Goal: Navigation & Orientation: Understand site structure

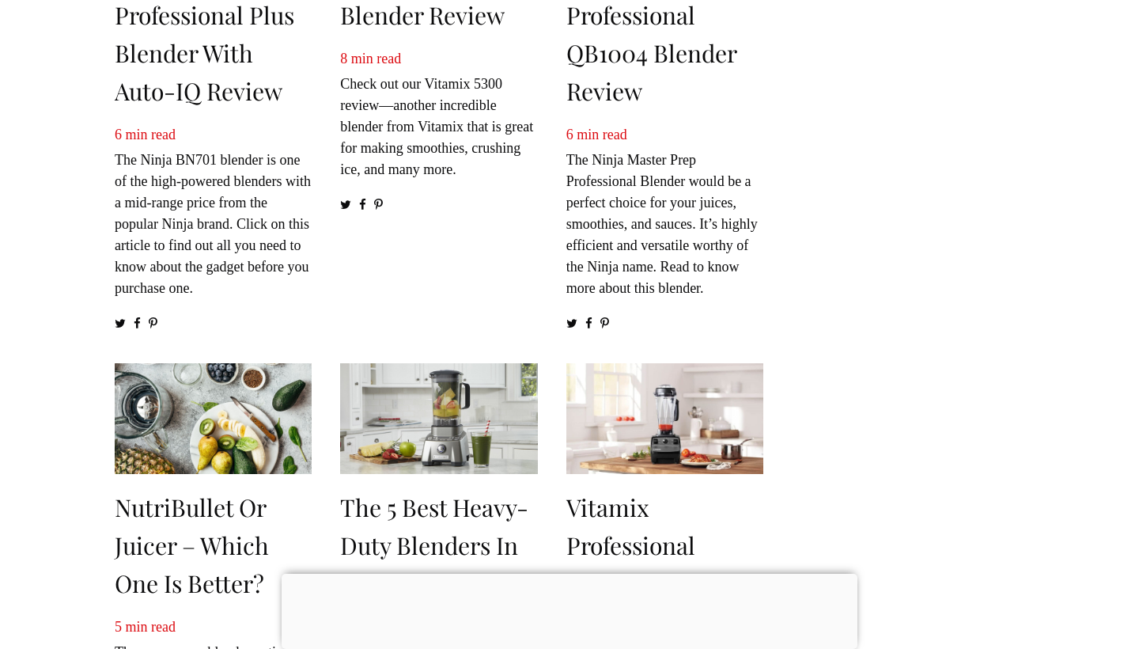
scroll to position [686, 0]
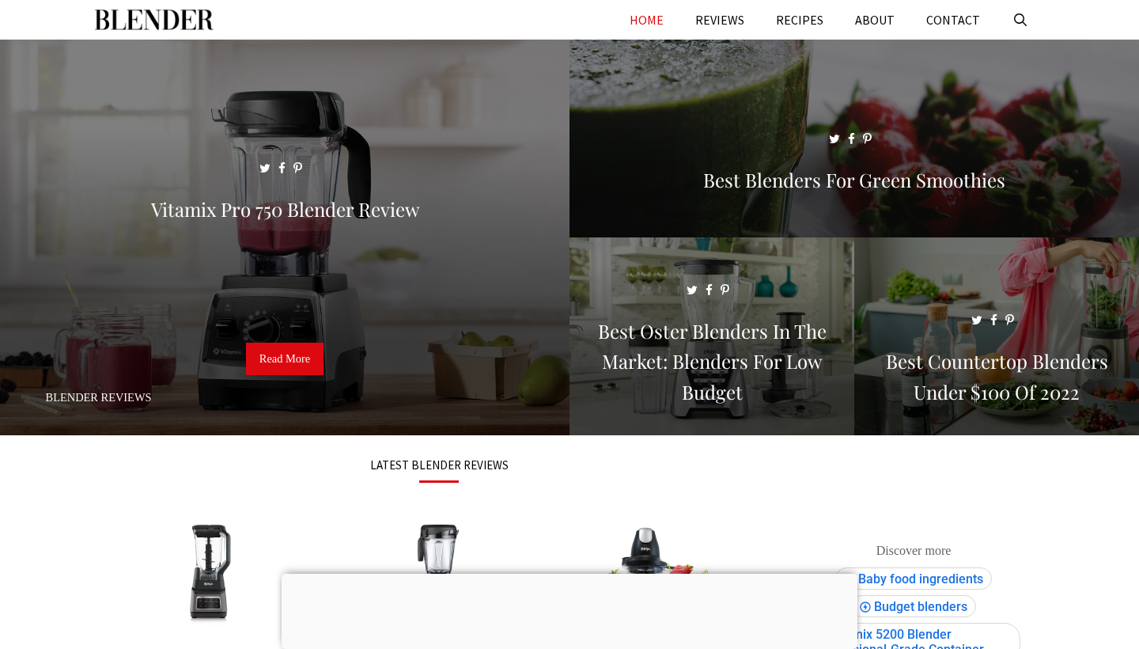
click at [195, 25] on img "Primary" at bounding box center [154, 20] width 119 height 40
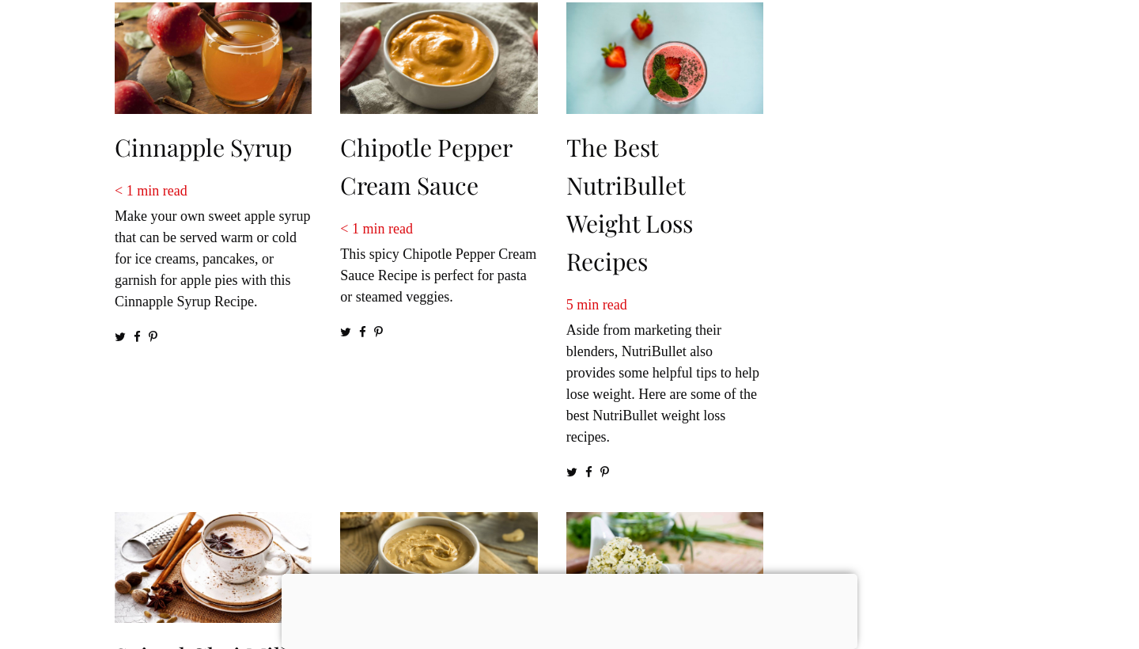
scroll to position [2051, 0]
